Goal: Navigation & Orientation: Go to known website

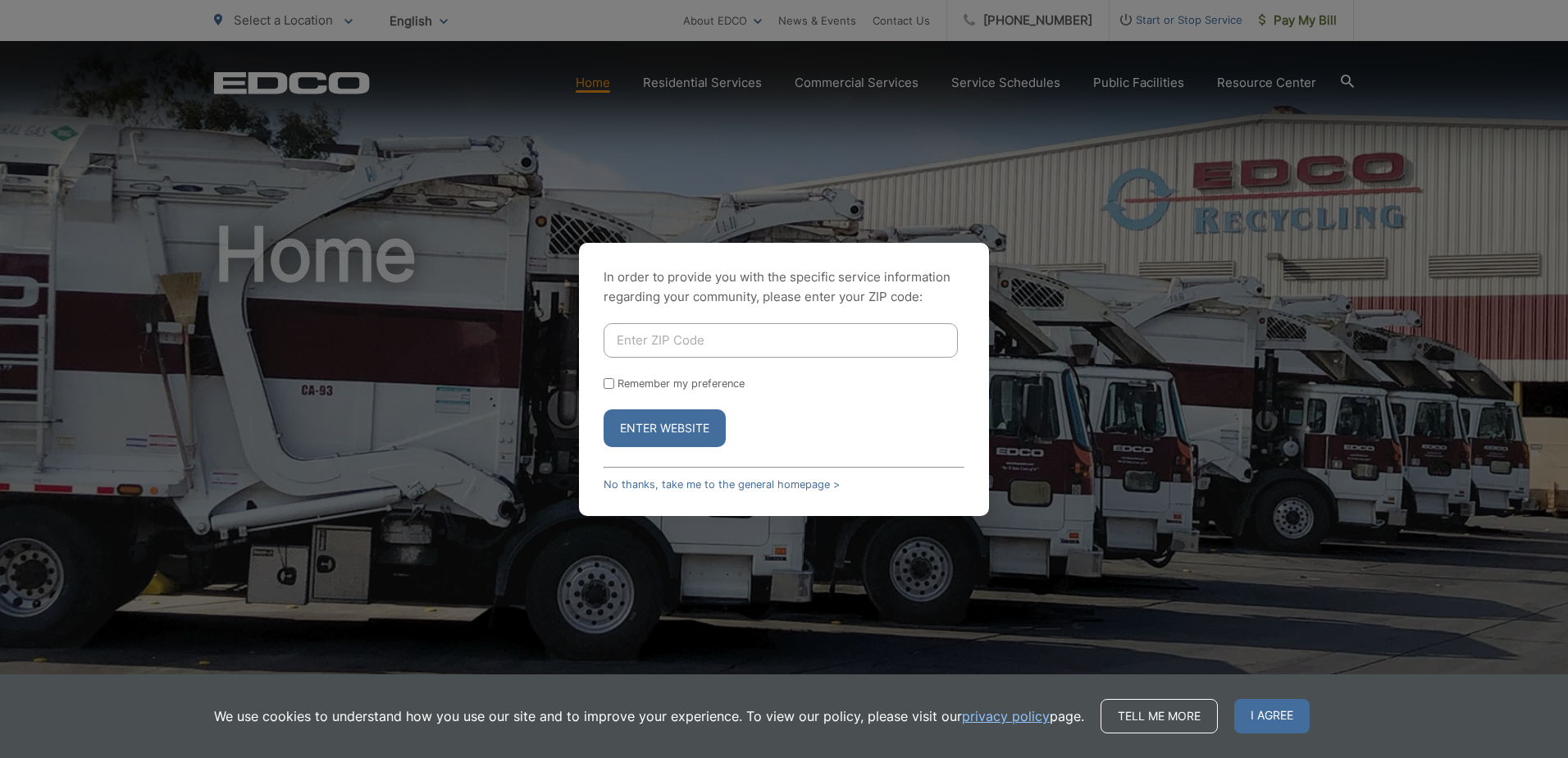
click at [994, 311] on div "In order to provide you with the specific service information regarding your co…" at bounding box center [784, 379] width 1568 height 758
click at [688, 484] on link "No thanks, take me to the general homepage >" at bounding box center [721, 484] width 236 height 12
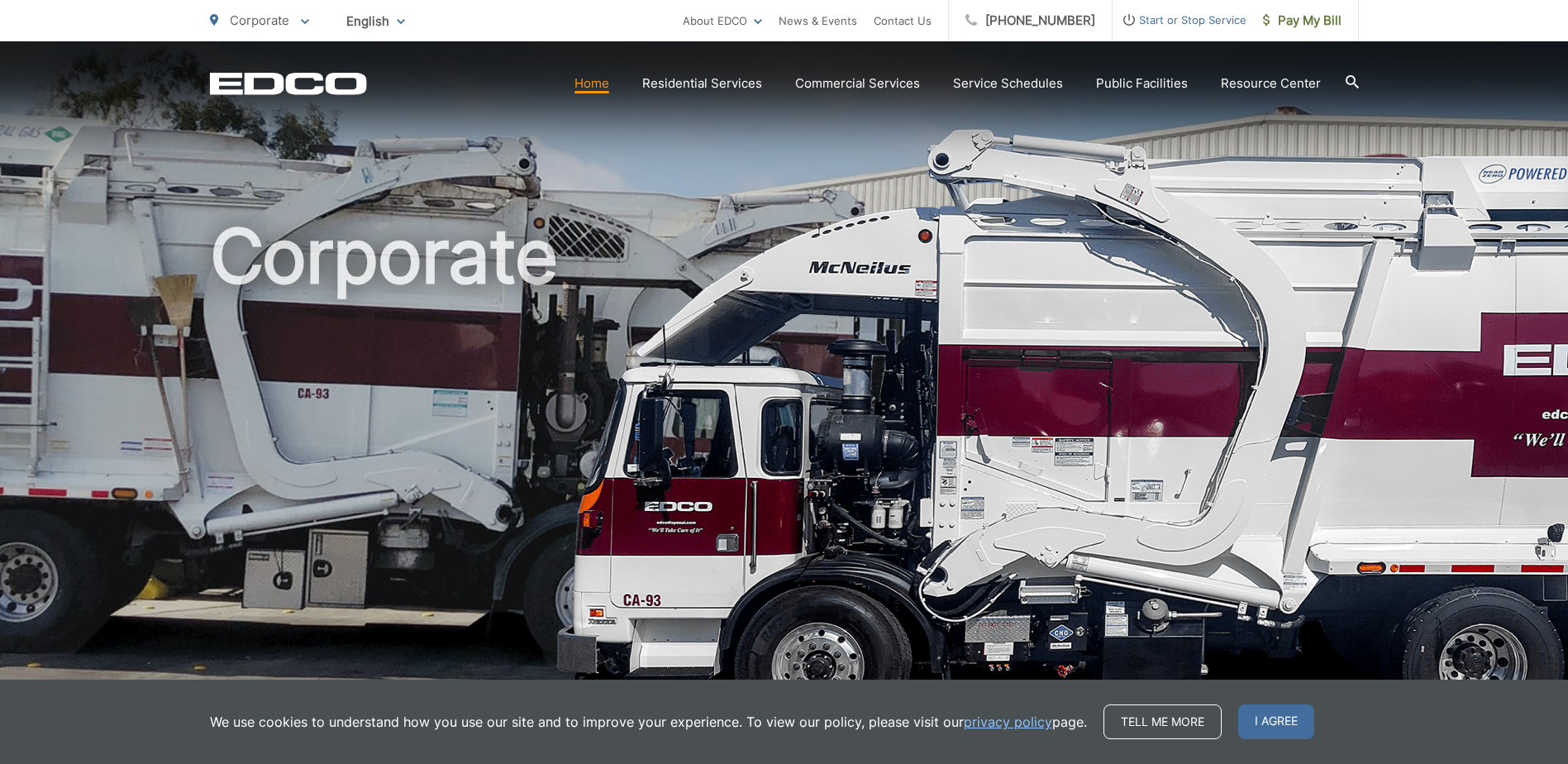
click at [889, 283] on h1 "Corporate" at bounding box center [784, 475] width 1149 height 523
